Goal: Task Accomplishment & Management: Manage account settings

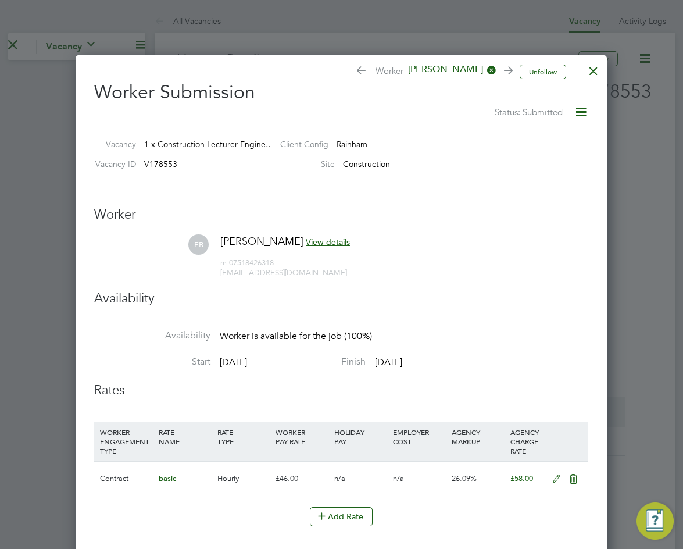
click at [588, 73] on div at bounding box center [593, 68] width 21 height 21
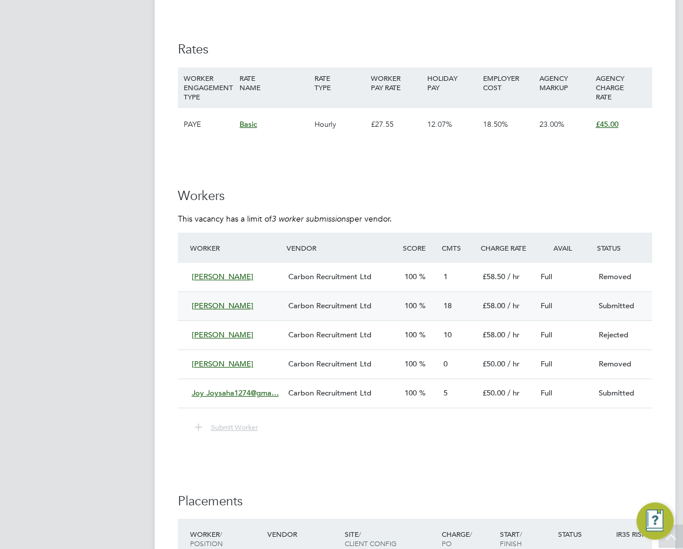
click at [446, 306] on span "18" at bounding box center [447, 305] width 8 height 10
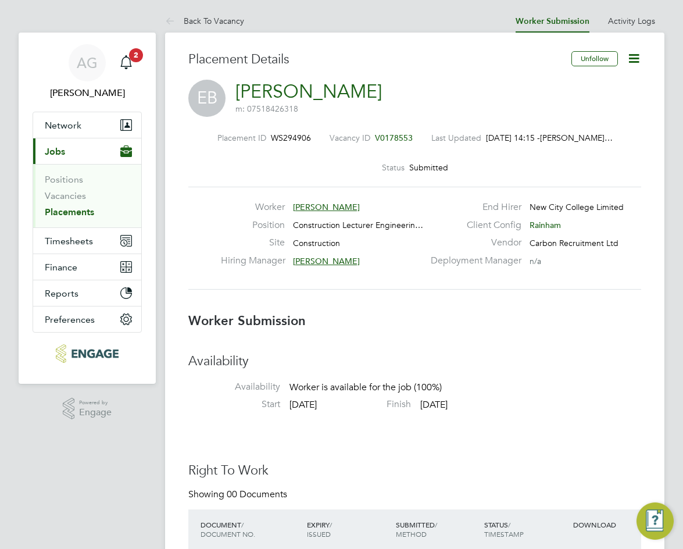
click at [638, 60] on icon at bounding box center [634, 58] width 15 height 15
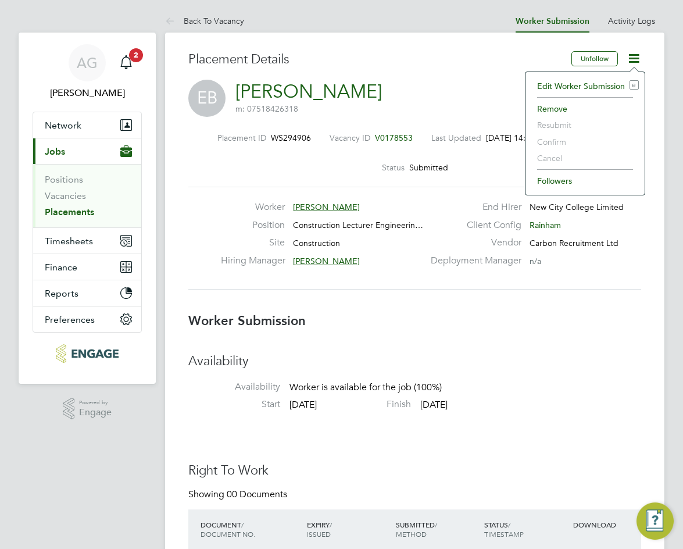
click at [579, 85] on li "Edit Worker Submission e" at bounding box center [585, 86] width 108 height 16
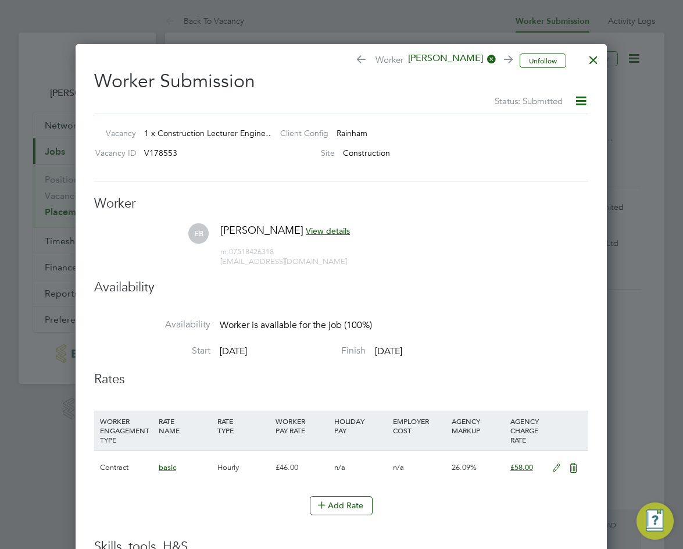
click at [556, 468] on icon at bounding box center [556, 467] width 15 height 9
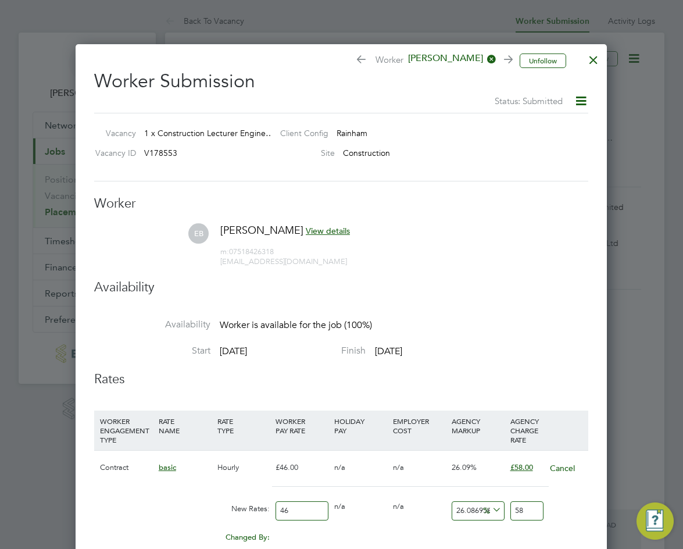
drag, startPoint x: 477, startPoint y: 508, endPoint x: 432, endPoint y: 503, distance: 45.1
click at [432, 503] on div "New Rates: 46 0 n/a 0 n/a 26.08695652173913 0 % 58" at bounding box center [341, 510] width 494 height 31
type input "295652173913"
type input "136000000045.98"
type input "2395652173913"
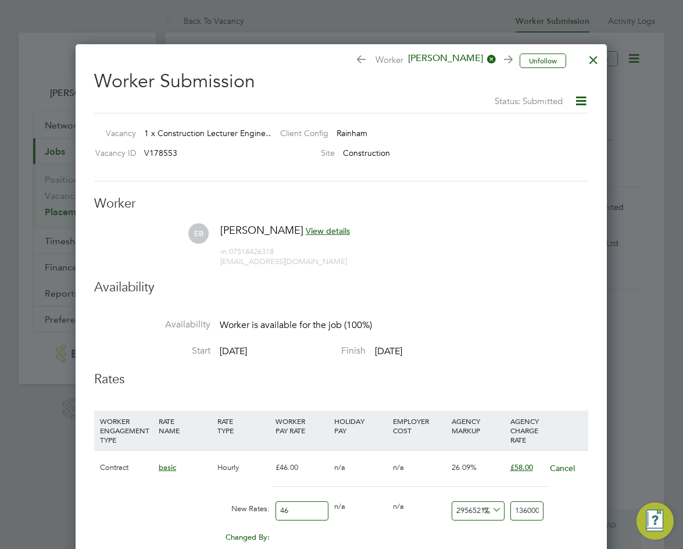
type input "1102000000045.98"
drag, startPoint x: 454, startPoint y: 509, endPoint x: 532, endPoint y: 507, distance: 78.5
click at [532, 507] on div "New Rates: 46 0 n/a 0 n/a 2395652173913 1101999999999.98 % 1102000000045.98" at bounding box center [341, 510] width 494 height 31
type input "2"
type input "46.92"
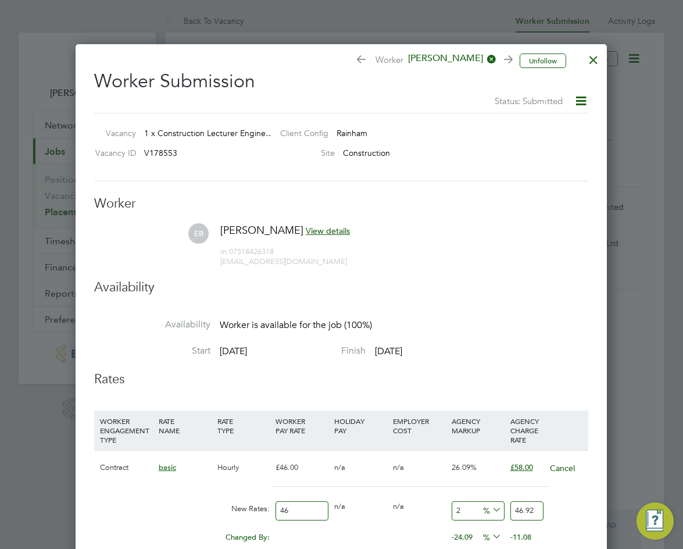
type input "23"
type input "56.58"
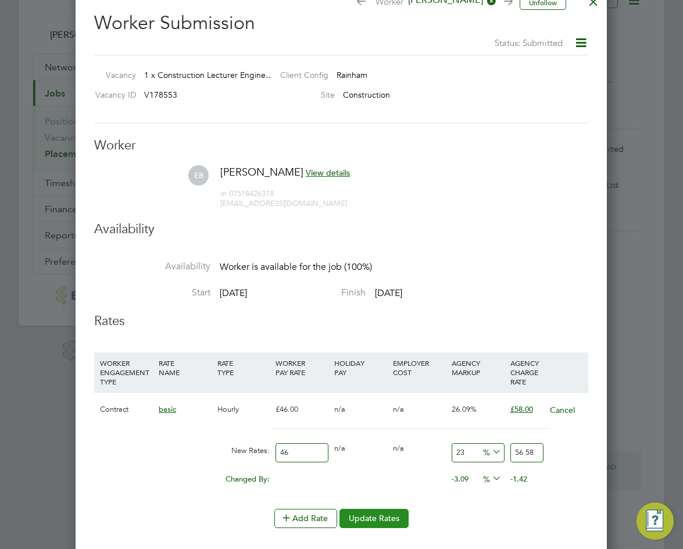
type input "23"
click at [383, 516] on button "Update Rates" at bounding box center [373, 518] width 69 height 19
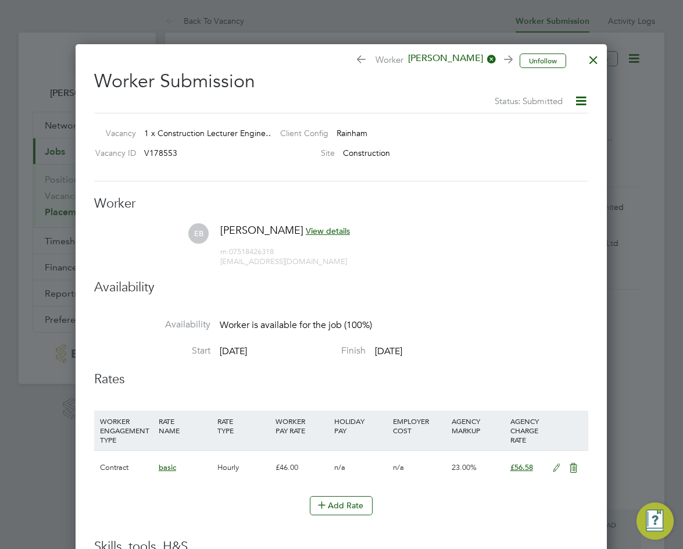
click at [597, 59] on div at bounding box center [593, 56] width 21 height 21
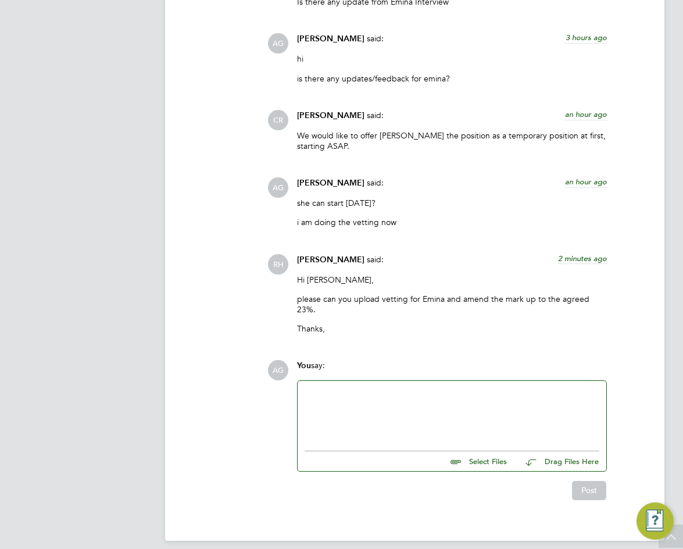
click at [368, 402] on div at bounding box center [452, 413] width 295 height 50
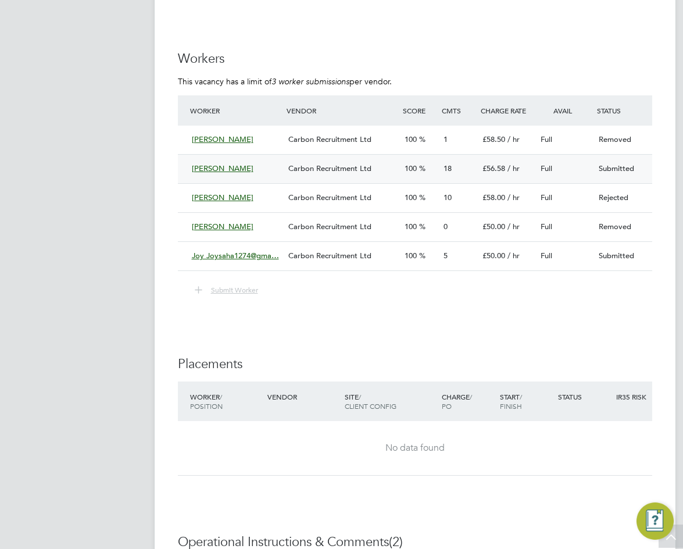
click at [451, 166] on span "18" at bounding box center [447, 168] width 8 height 10
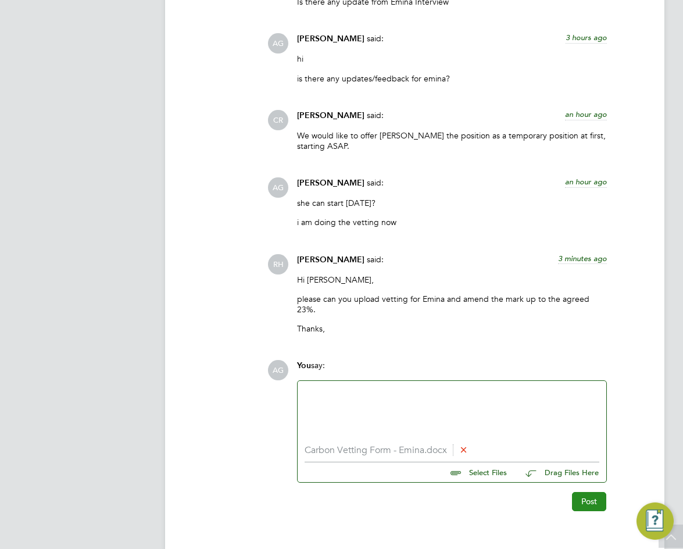
click at [581, 492] on button "Post" at bounding box center [589, 501] width 34 height 19
